Goal: Information Seeking & Learning: Learn about a topic

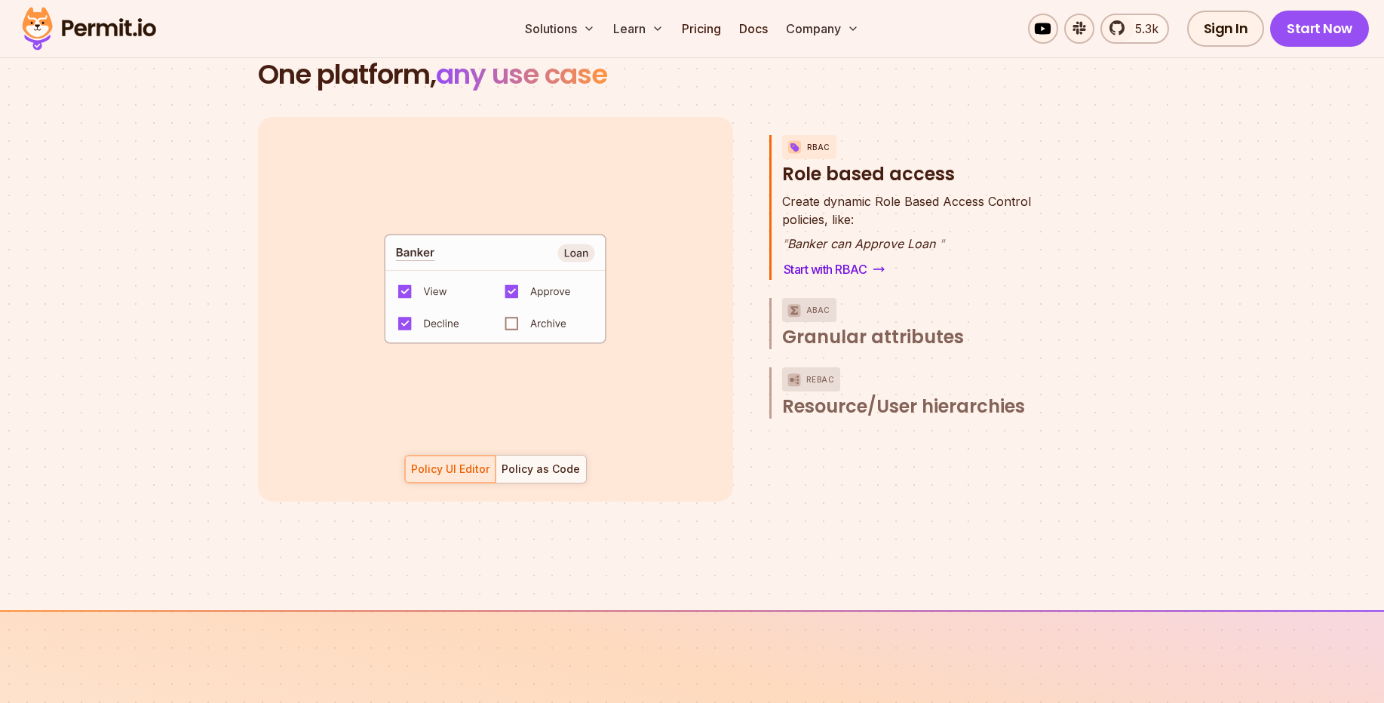
scroll to position [2081, 0]
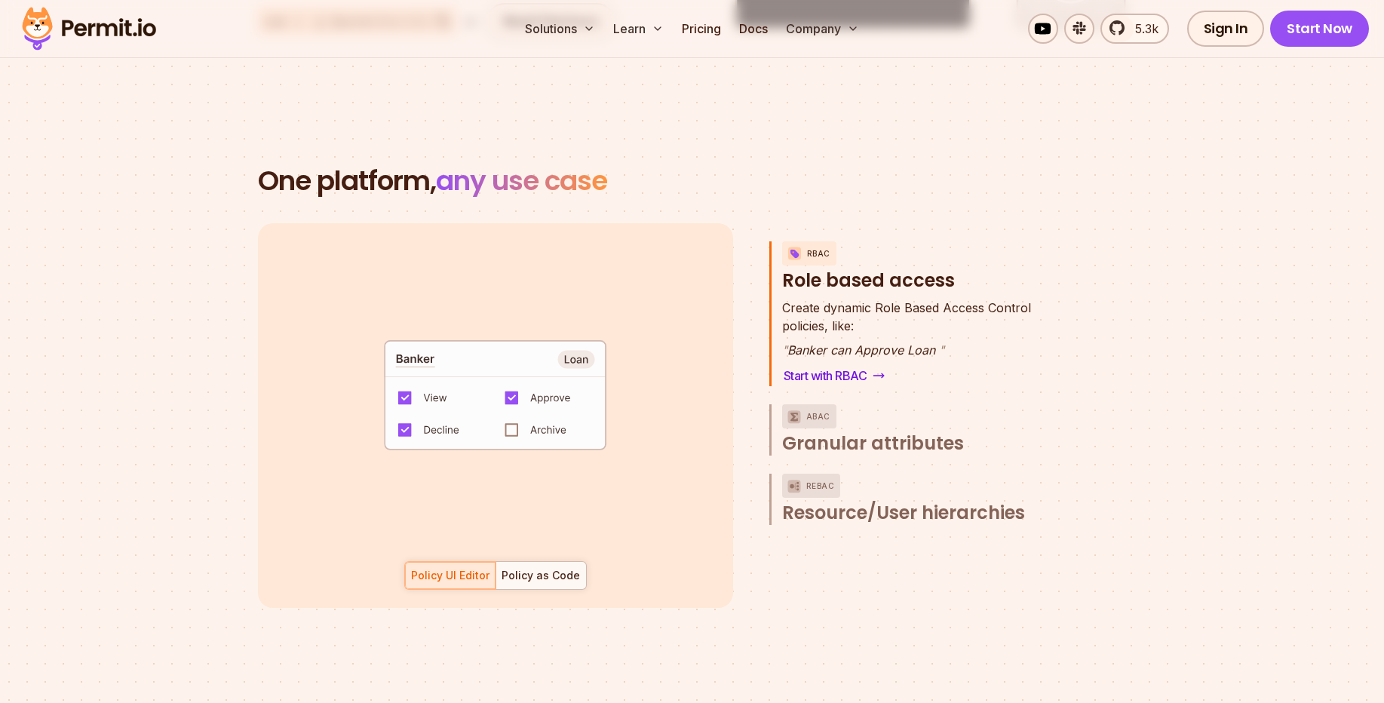
click at [878, 299] on span "Create dynamic Role Based Access Control" at bounding box center [906, 308] width 249 height 18
click at [893, 431] on span "Granular attributes" at bounding box center [873, 443] width 182 height 24
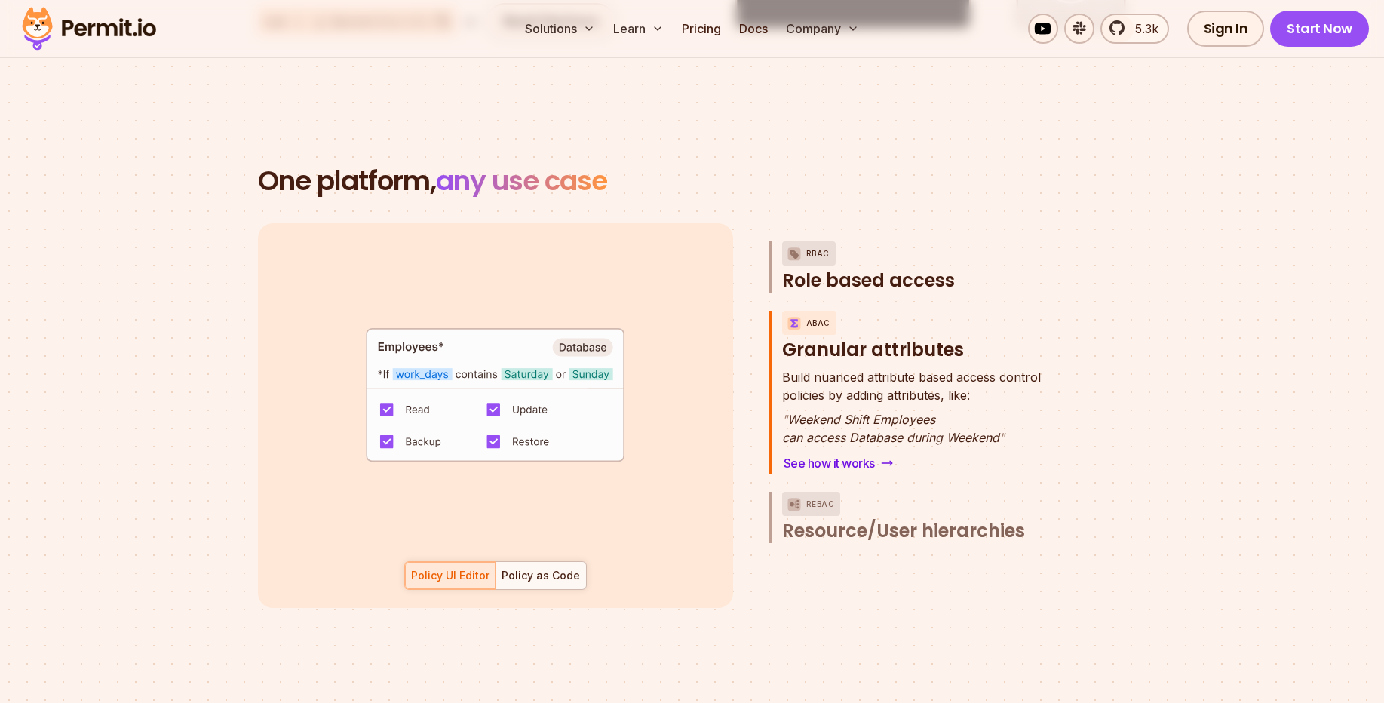
click at [901, 273] on span "Role based access" at bounding box center [868, 280] width 173 height 24
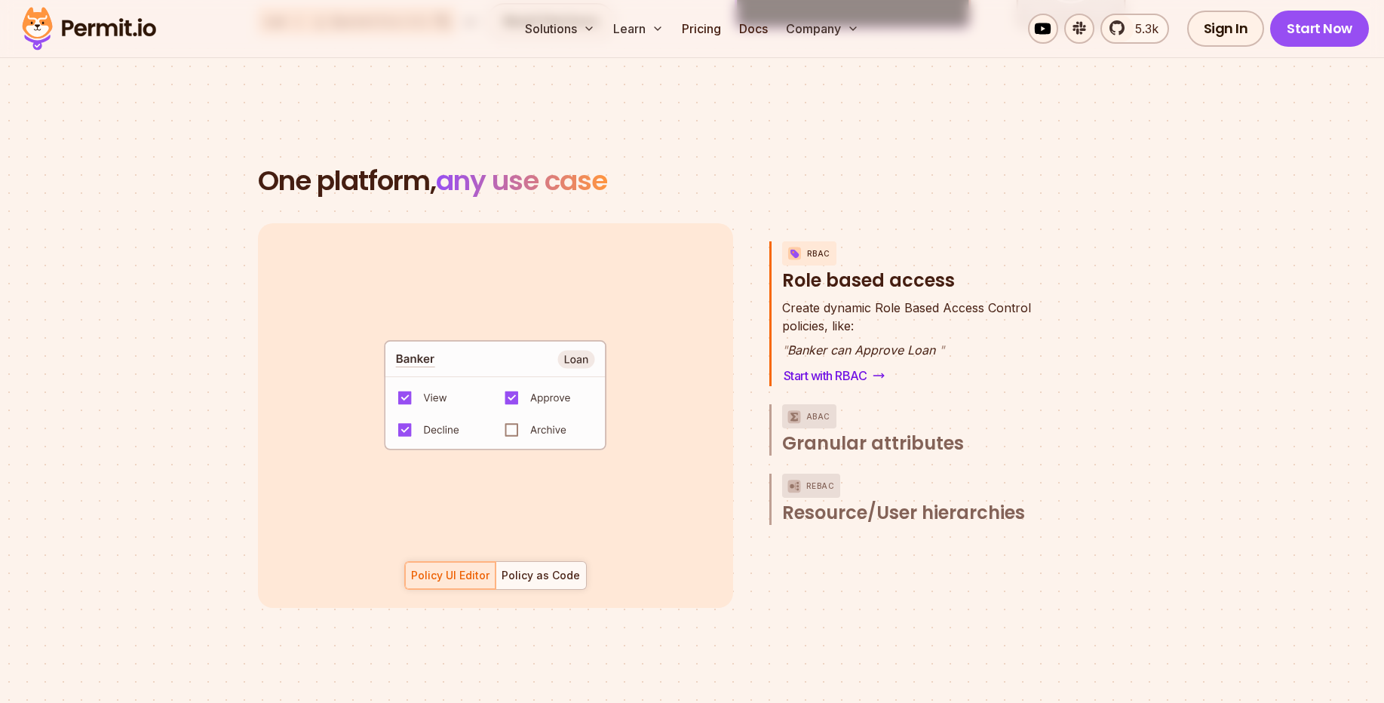
click at [403, 343] on code "default allow := false allow if { some role in data.users[input.user].roles act…" at bounding box center [495, 401] width 313 height 130
click at [894, 431] on span "Granular attributes" at bounding box center [873, 443] width 182 height 24
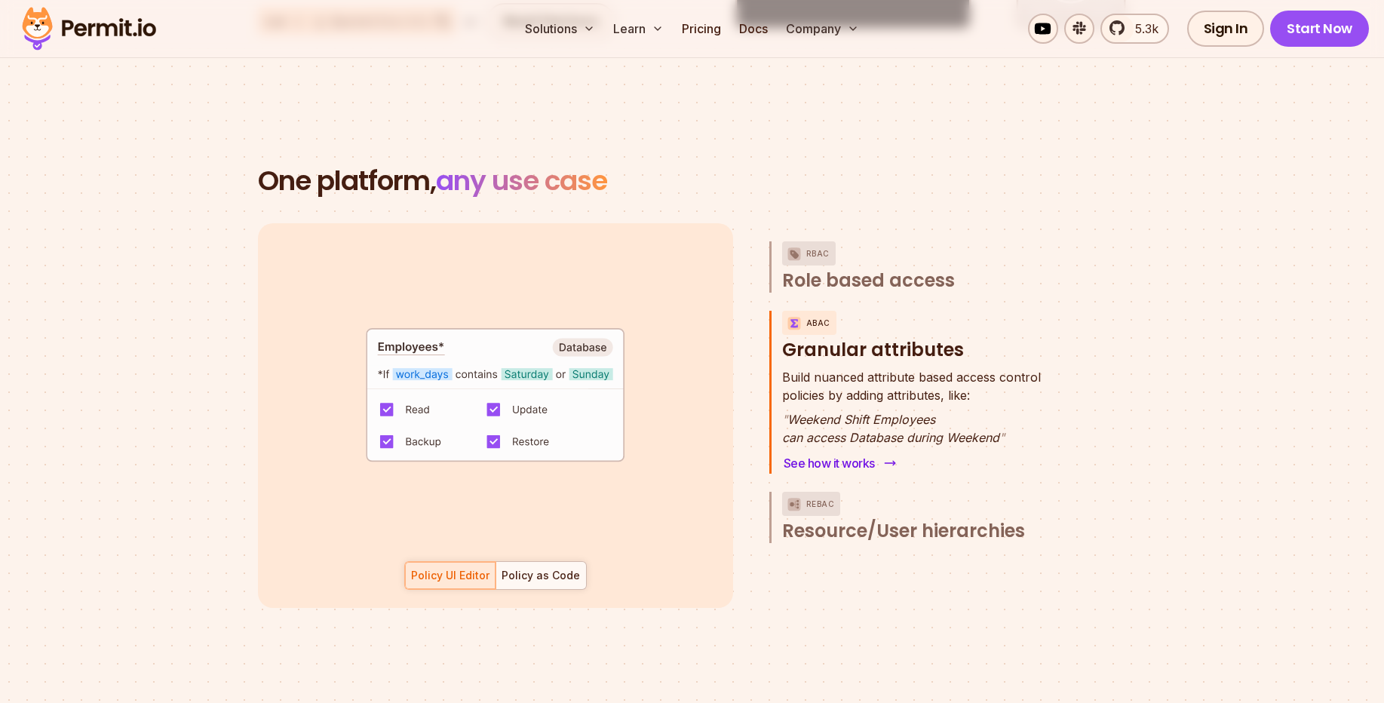
click at [838, 452] on link "See how it works" at bounding box center [838, 462] width 112 height 21
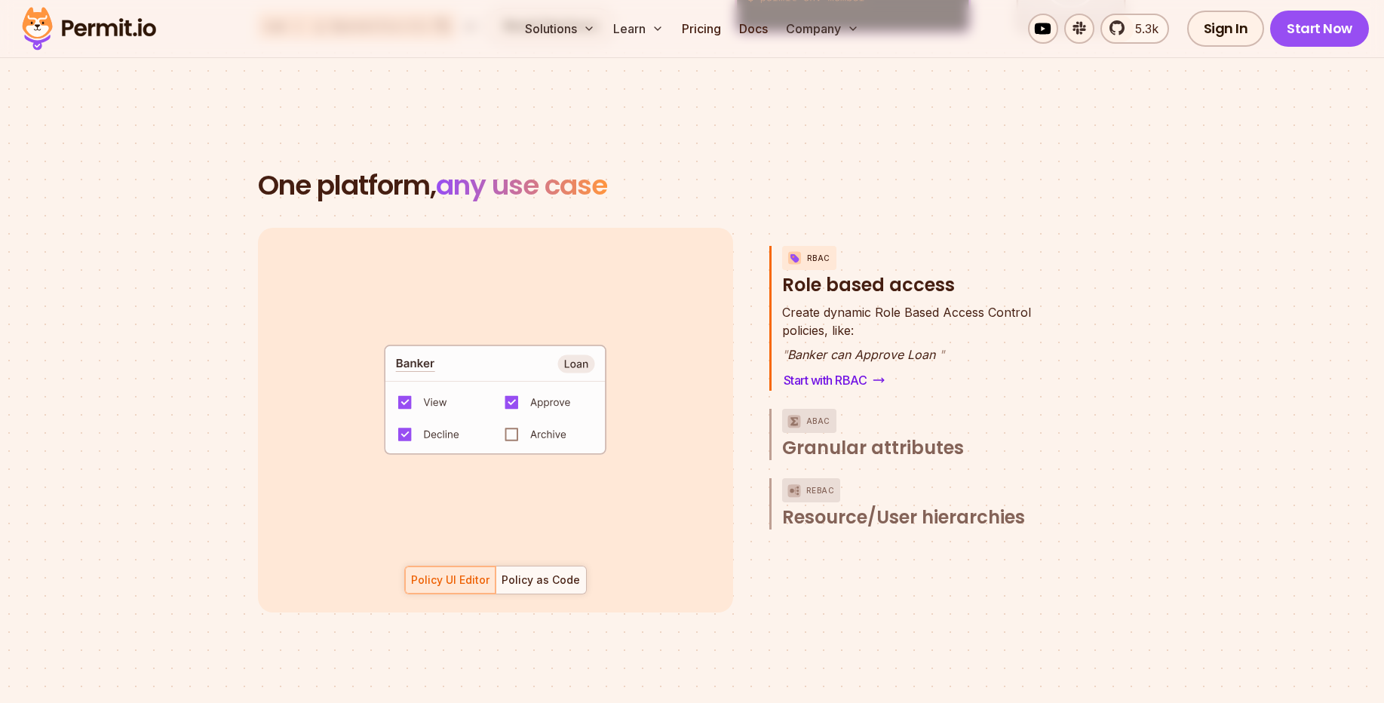
scroll to position [2172, 0]
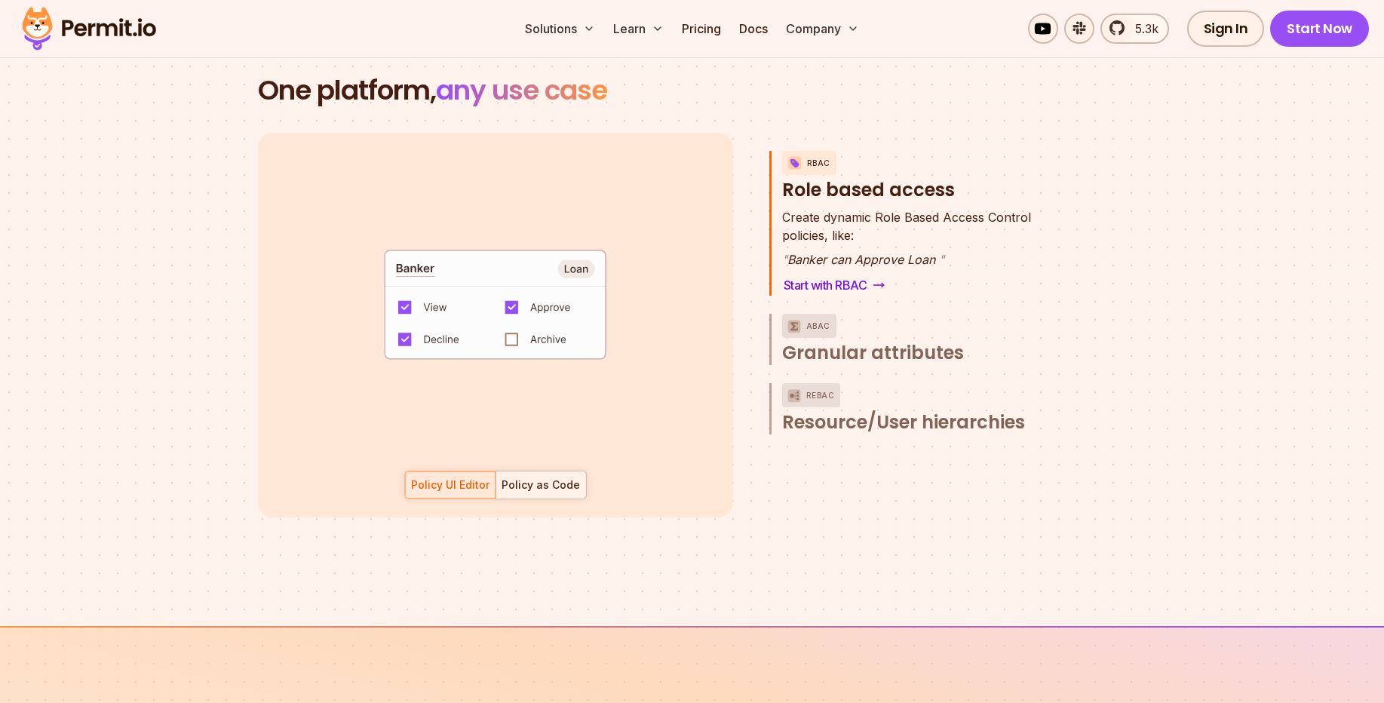
click at [548, 477] on div "Policy as Code" at bounding box center [540, 484] width 78 height 15
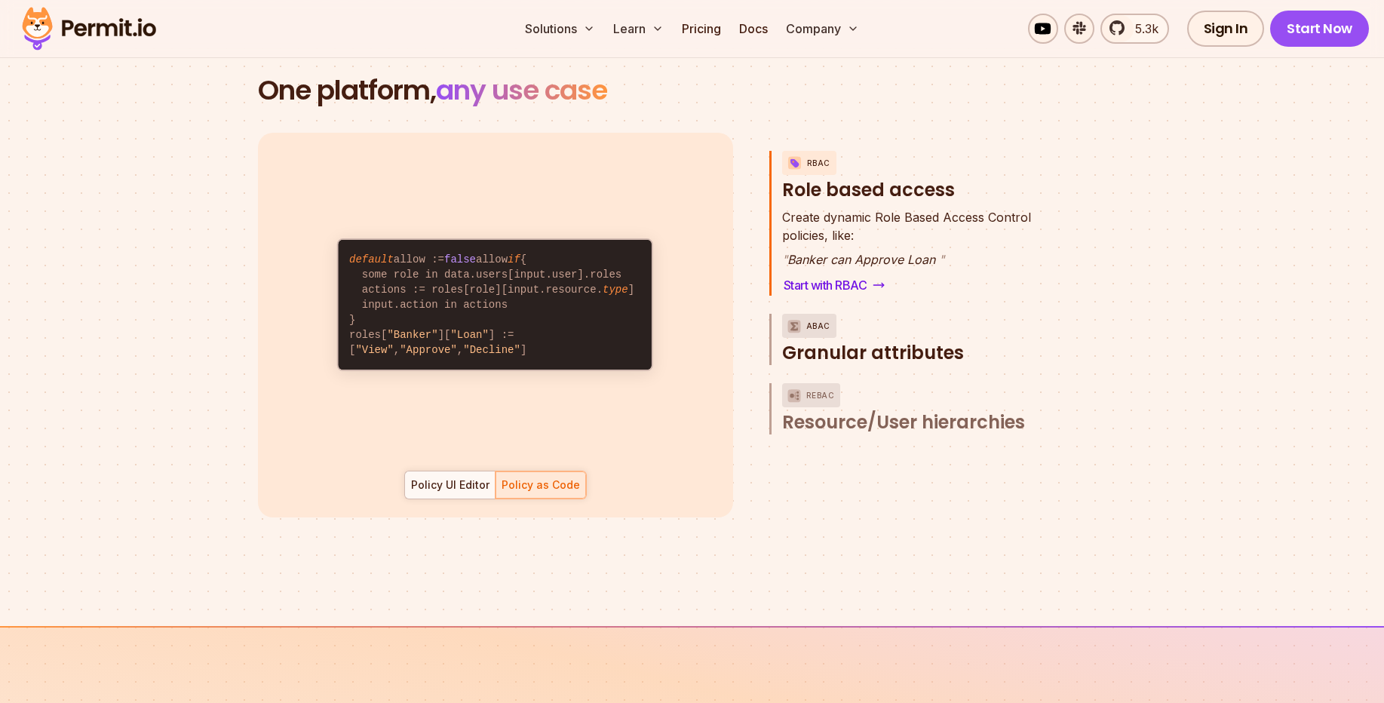
click at [872, 341] on span "Granular attributes" at bounding box center [873, 353] width 182 height 24
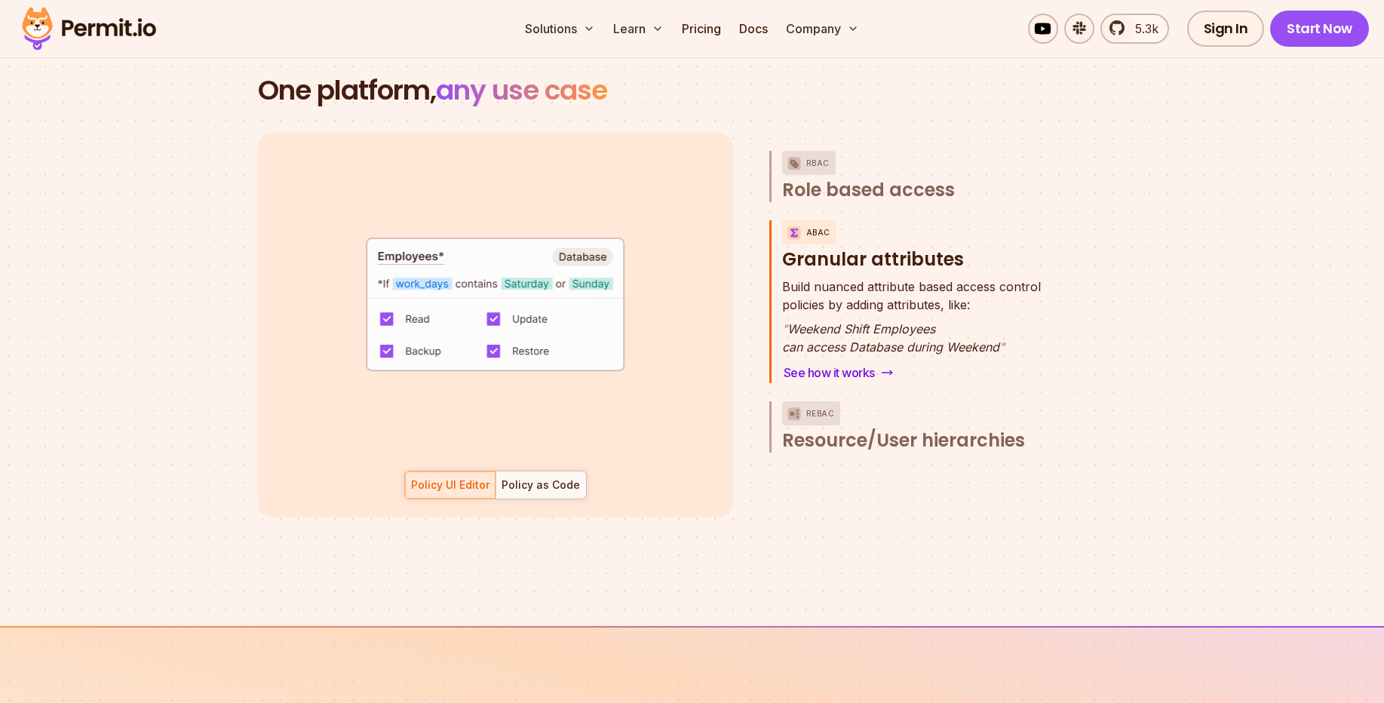
click at [895, 241] on h3 "ABAC Granular attributes" at bounding box center [922, 245] width 281 height 51
click at [832, 362] on link "See how it works" at bounding box center [838, 372] width 112 height 21
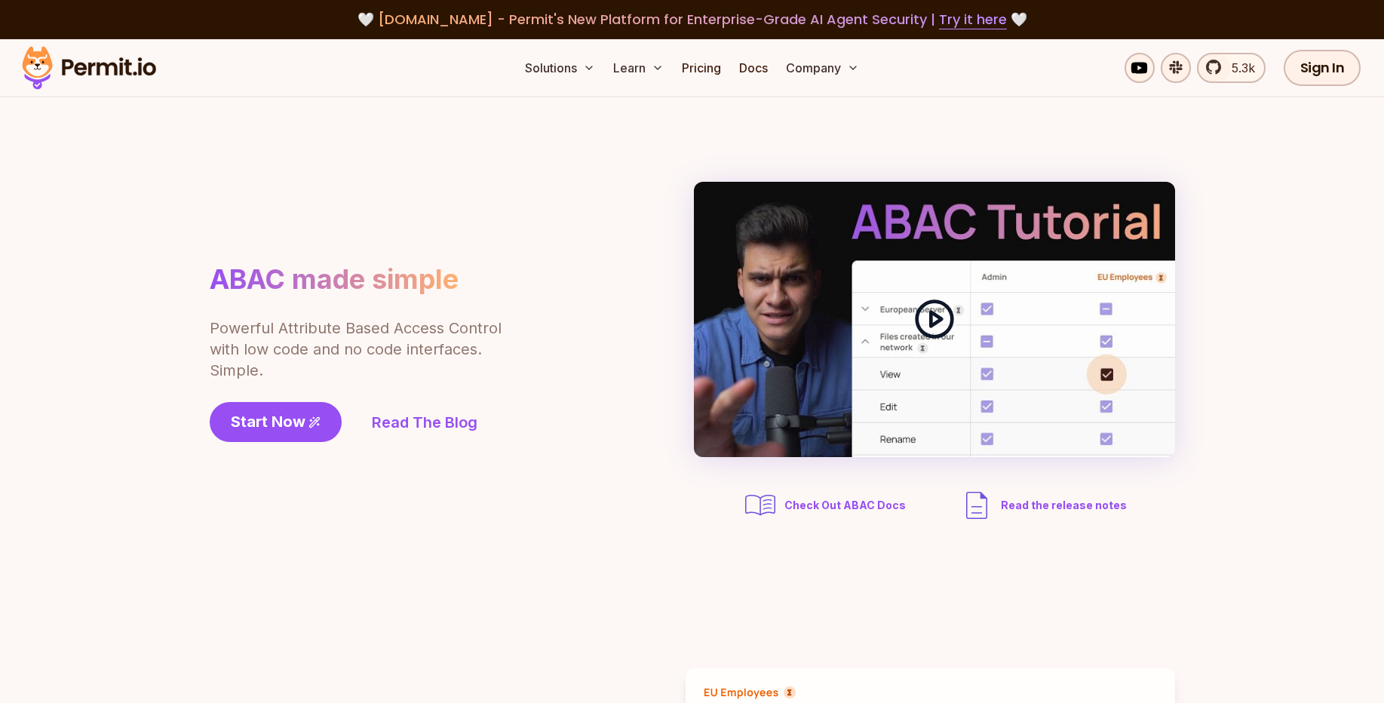
click at [938, 318] on polygon at bounding box center [935, 319] width 11 height 14
